Goal: Task Accomplishment & Management: Manage account settings

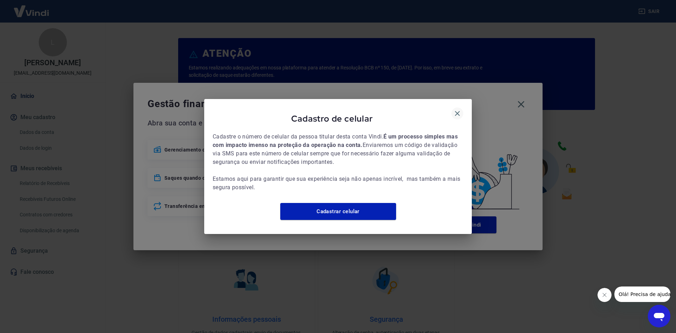
click at [460, 109] on icon "button" at bounding box center [457, 113] width 8 height 8
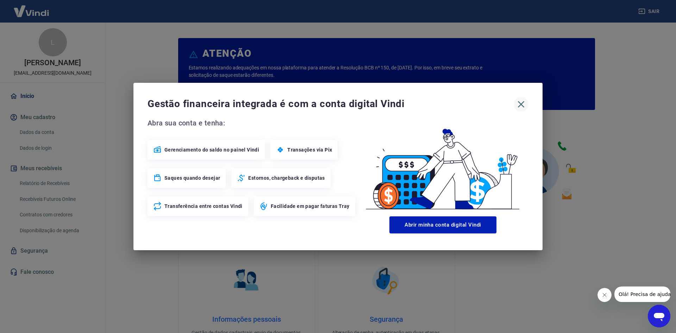
click at [517, 102] on icon "button" at bounding box center [521, 104] width 11 height 11
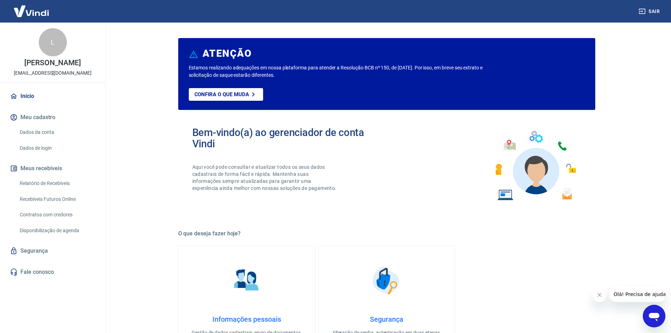
click at [71, 201] on link "Recebíveis Futuros Online" at bounding box center [57, 199] width 80 height 14
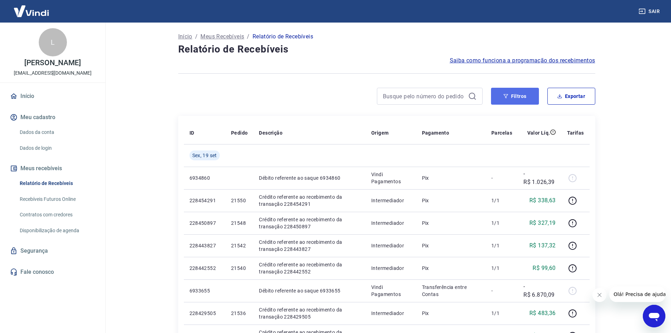
click at [522, 101] on button "Filtros" at bounding box center [515, 96] width 48 height 17
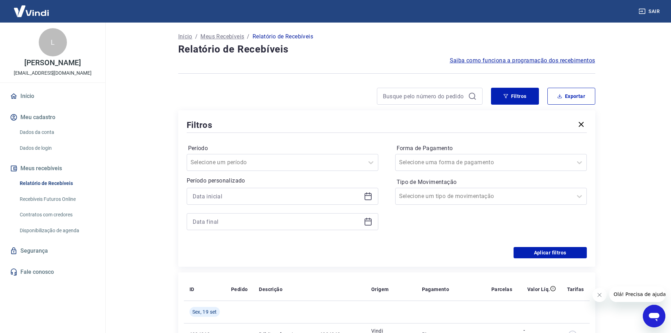
click at [369, 195] on icon at bounding box center [368, 196] width 8 height 8
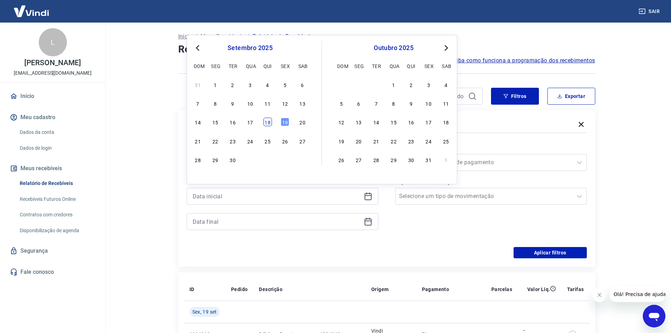
click at [269, 118] on div "18" at bounding box center [267, 122] width 8 height 8
type input "[DATE]"
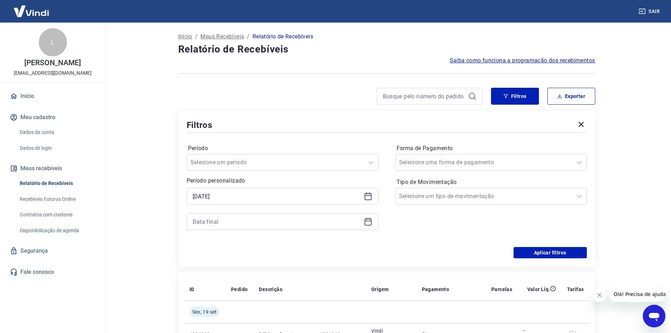
click at [365, 221] on icon at bounding box center [367, 220] width 7 height 1
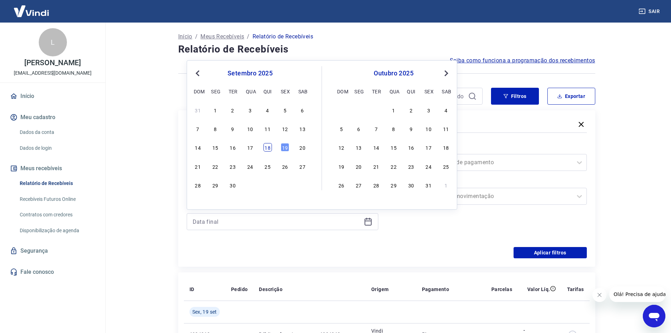
click at [267, 151] on div "18" at bounding box center [267, 147] width 8 height 8
type input "[DATE]"
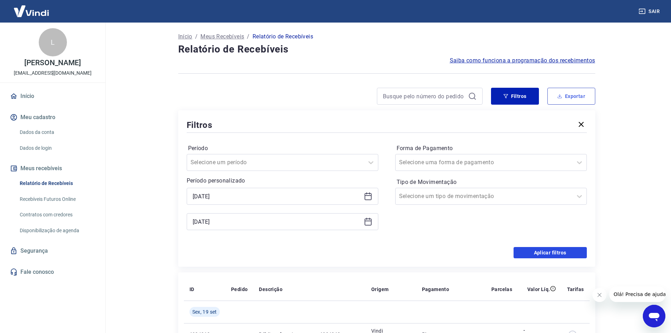
drag, startPoint x: 519, startPoint y: 248, endPoint x: 559, endPoint y: 90, distance: 163.1
click at [519, 248] on button "Aplicar filtros" at bounding box center [549, 252] width 73 height 11
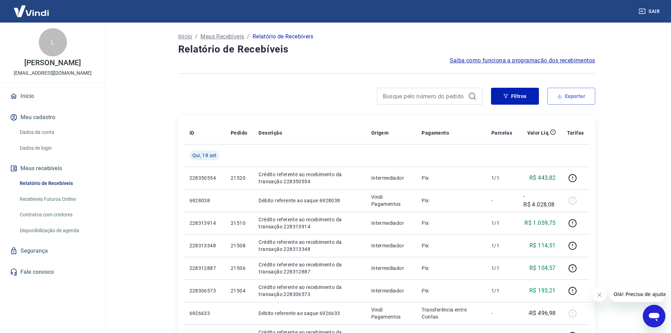
click at [559, 90] on button "Exportar" at bounding box center [571, 96] width 48 height 17
type input "[DATE]"
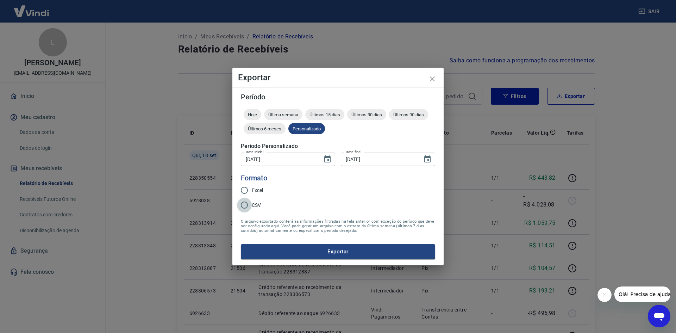
click at [245, 202] on input "CSV" at bounding box center [244, 205] width 15 height 15
radio input "true"
click at [303, 242] on form "Período Hoje Última semana Últimos 15 dias Últimos 30 dias Últimos 90 dias Últi…" at bounding box center [338, 176] width 194 height 166
click at [300, 243] on form "Período Hoje Última semana Últimos 15 dias Últimos 30 dias Últimos 90 dias Últi…" at bounding box center [338, 176] width 194 height 166
click at [310, 248] on button "Exportar" at bounding box center [338, 251] width 194 height 15
